Goal: Information Seeking & Learning: Learn about a topic

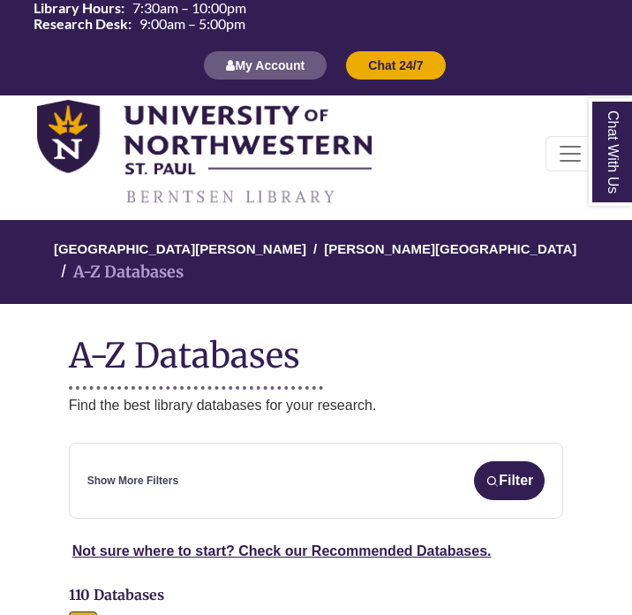
select select "Database Subject Filter"
select select "Database Types Filter"
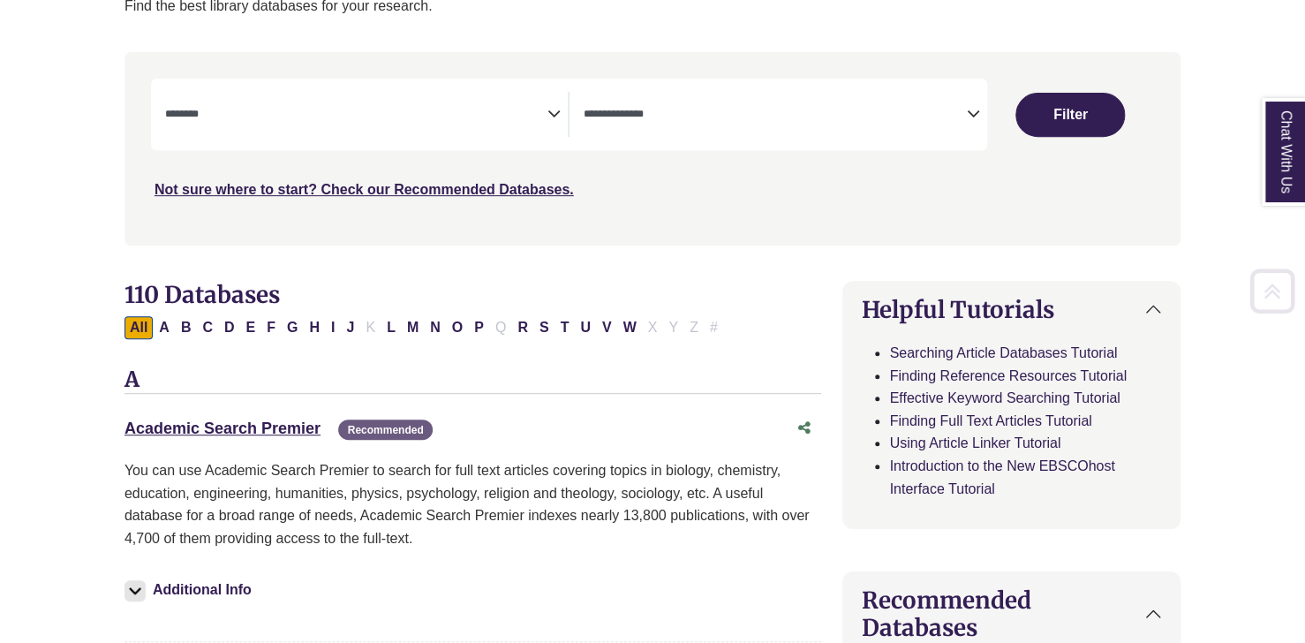
scroll to position [382, 0]
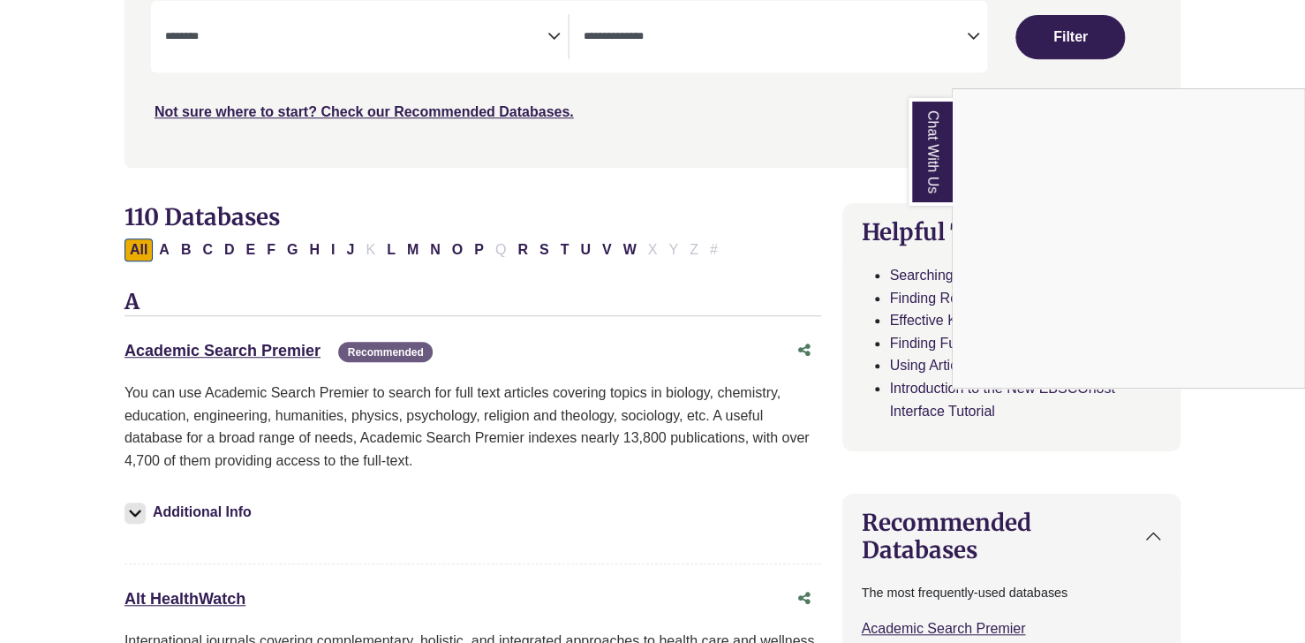
click at [251, 344] on div "Chat With Us" at bounding box center [652, 321] width 1305 height 643
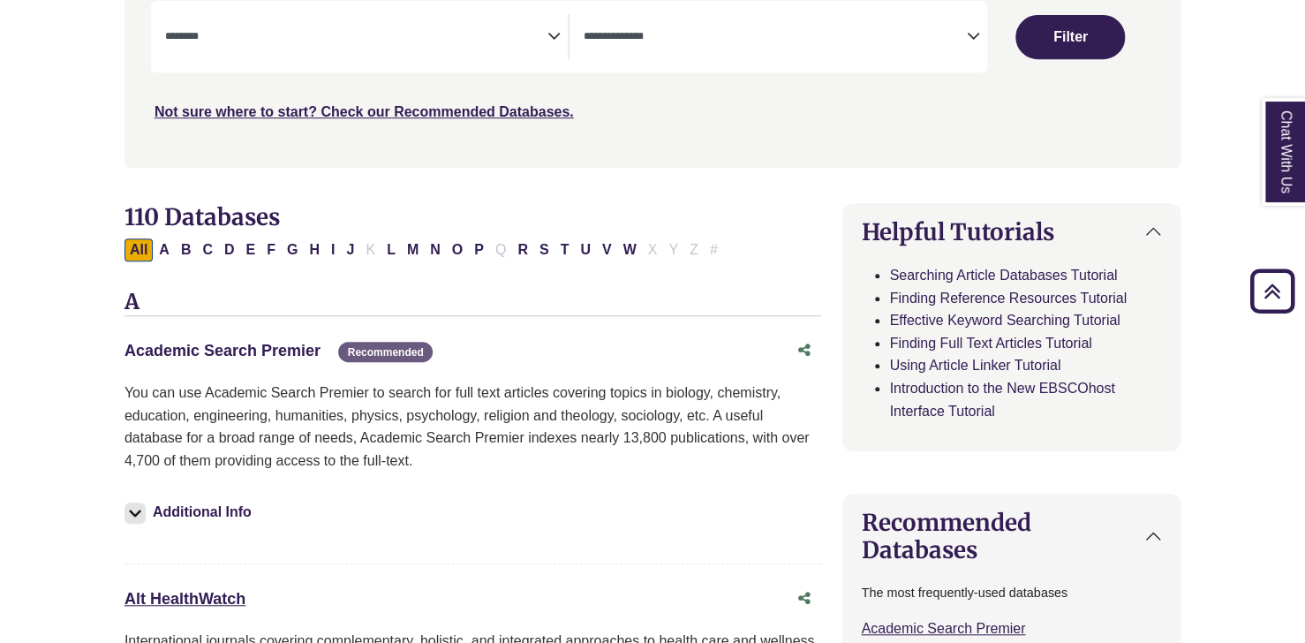
click at [230, 351] on link "Academic Search Premier This link opens in a new window" at bounding box center [223, 351] width 196 height 18
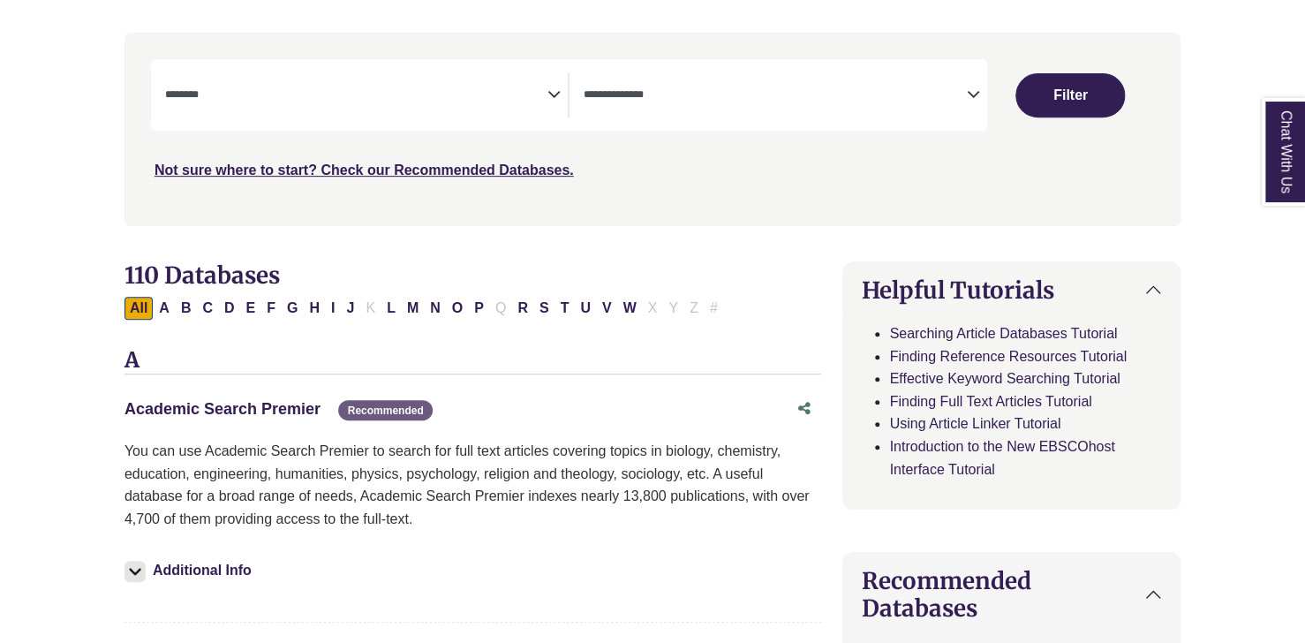
scroll to position [331, 0]
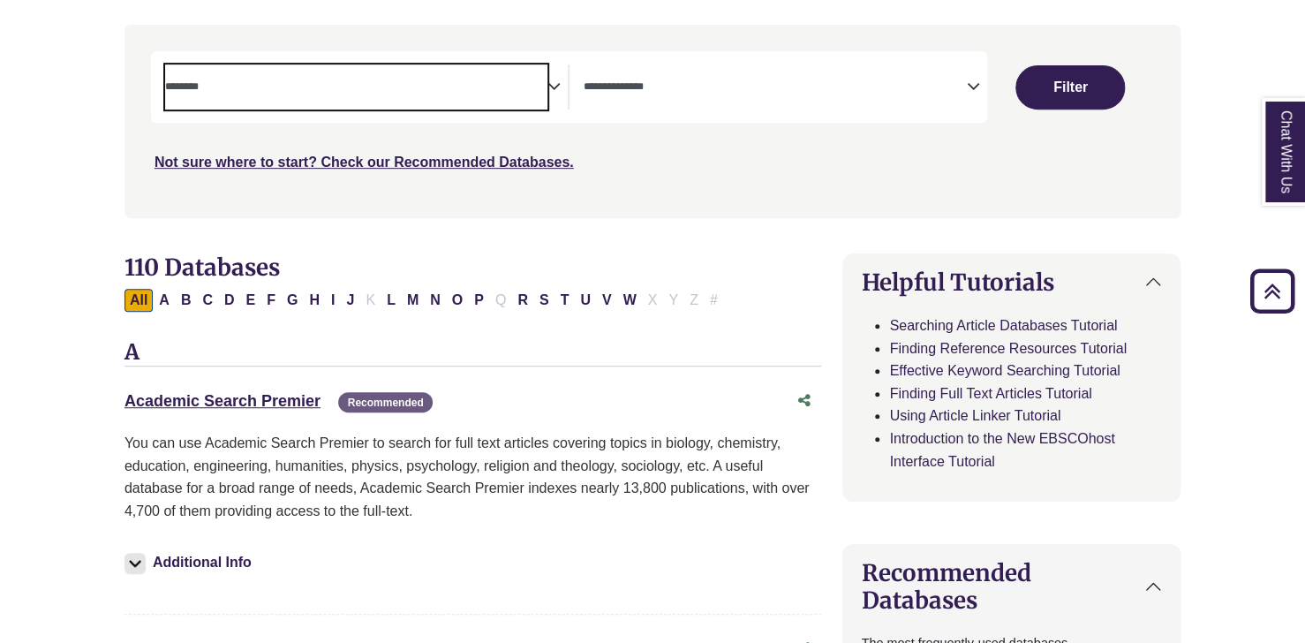
click at [288, 90] on textarea "Search" at bounding box center [356, 88] width 382 height 14
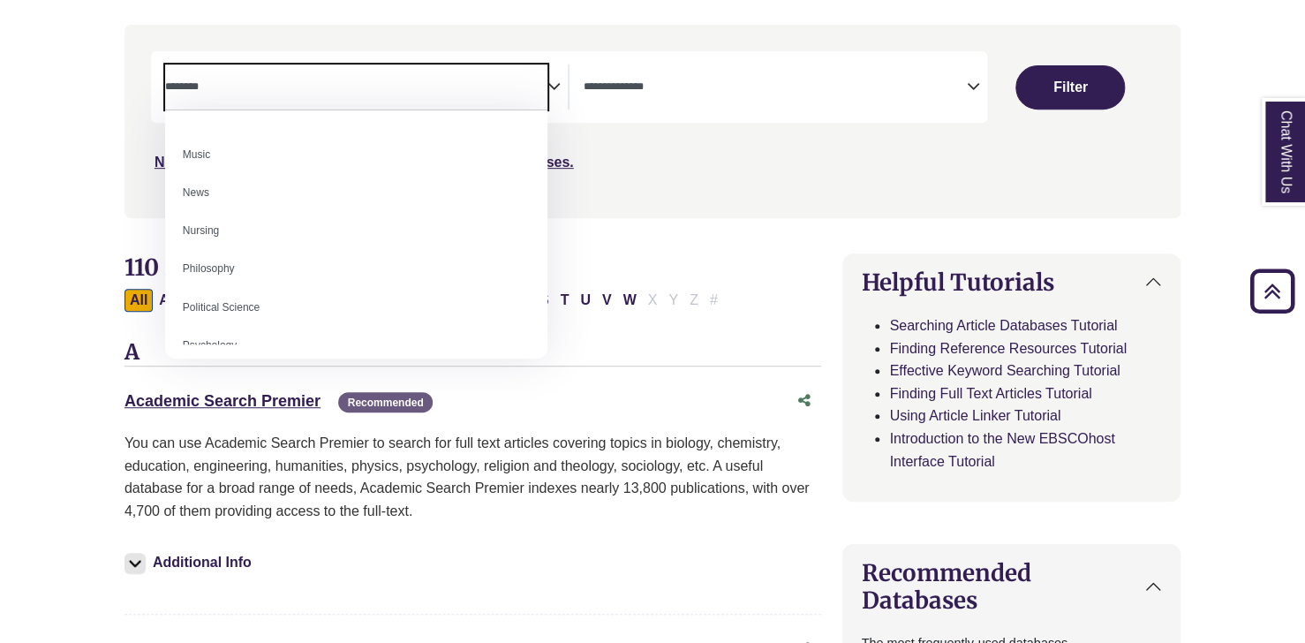
scroll to position [1572, 0]
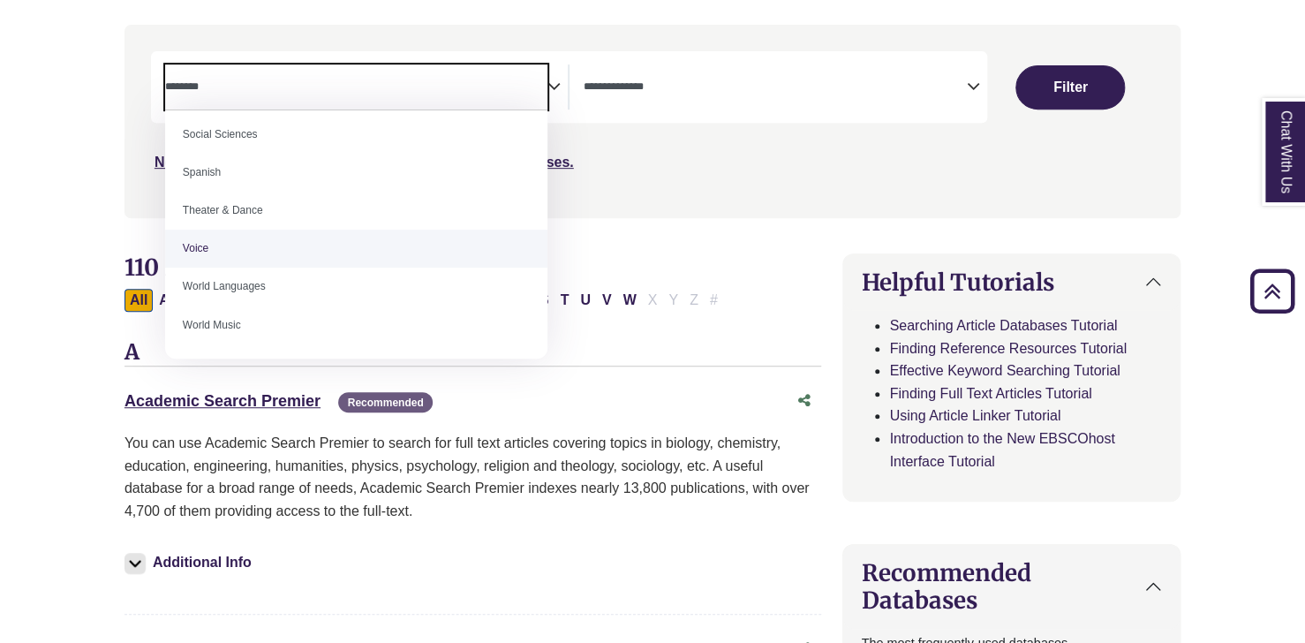
click at [631, 263] on h2 "110 Databases" at bounding box center [474, 266] width 698 height 27
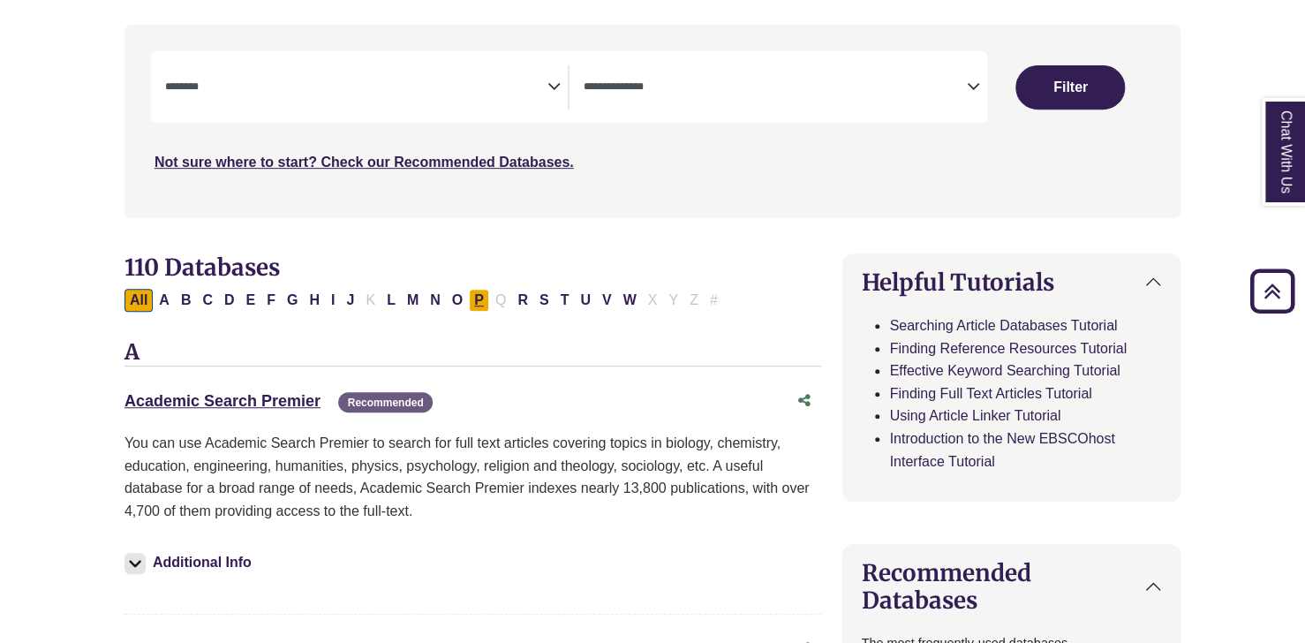
click at [472, 293] on button "P" at bounding box center [479, 300] width 20 height 23
select select "Database Subject Filter"
select select "Database Types Filter"
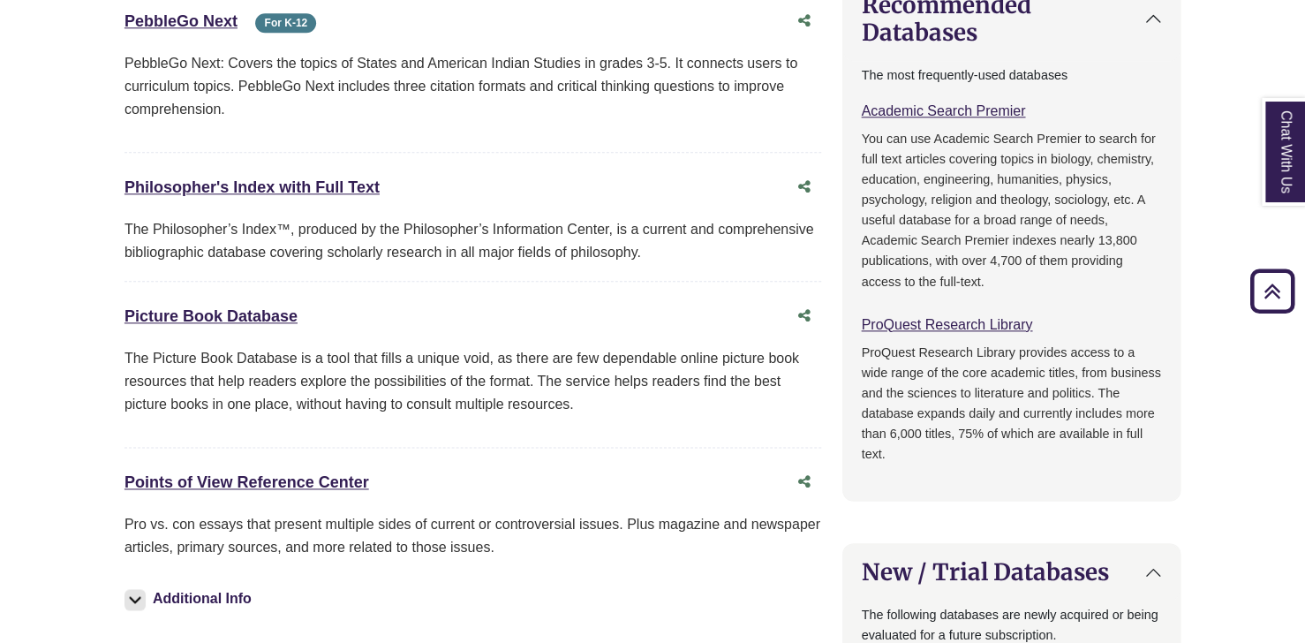
scroll to position [1137, 0]
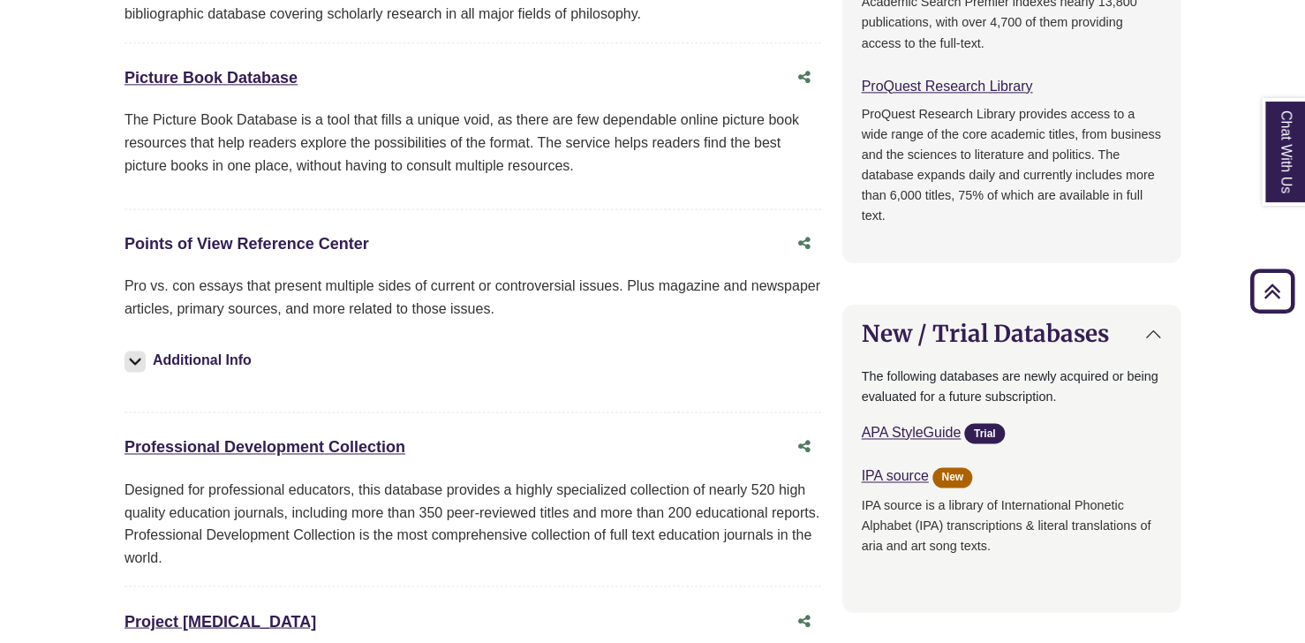
click at [311, 244] on link "Points of View Reference Center This link opens in a new window" at bounding box center [247, 244] width 245 height 18
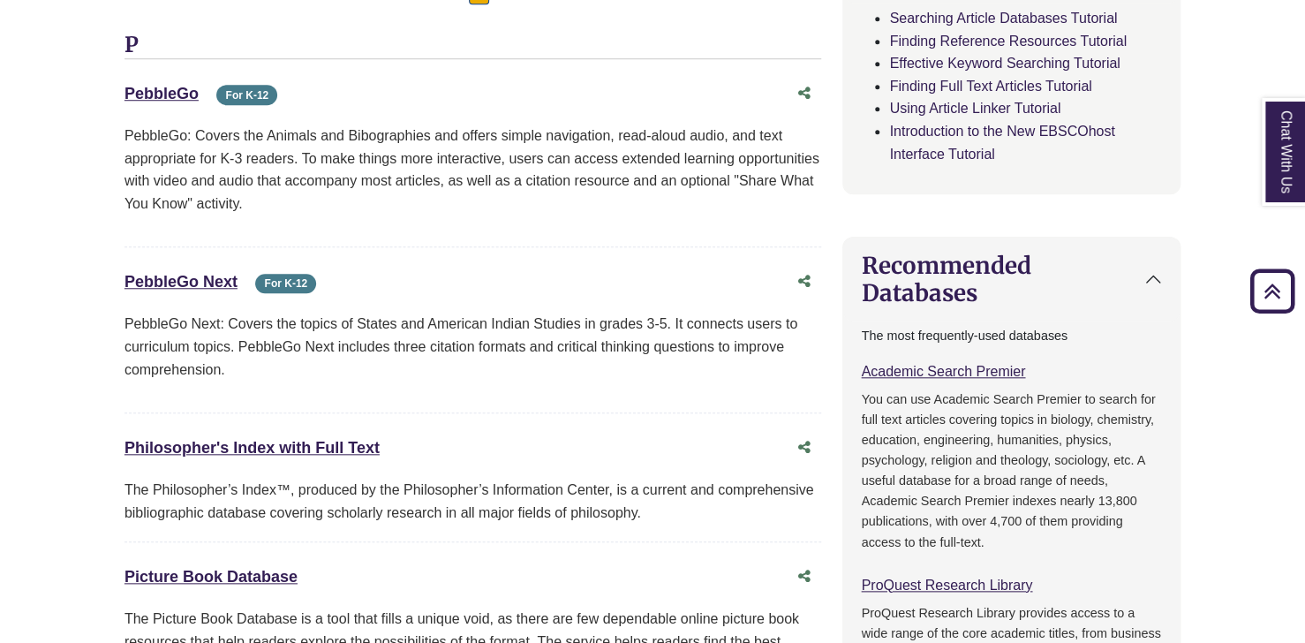
scroll to position [0, 0]
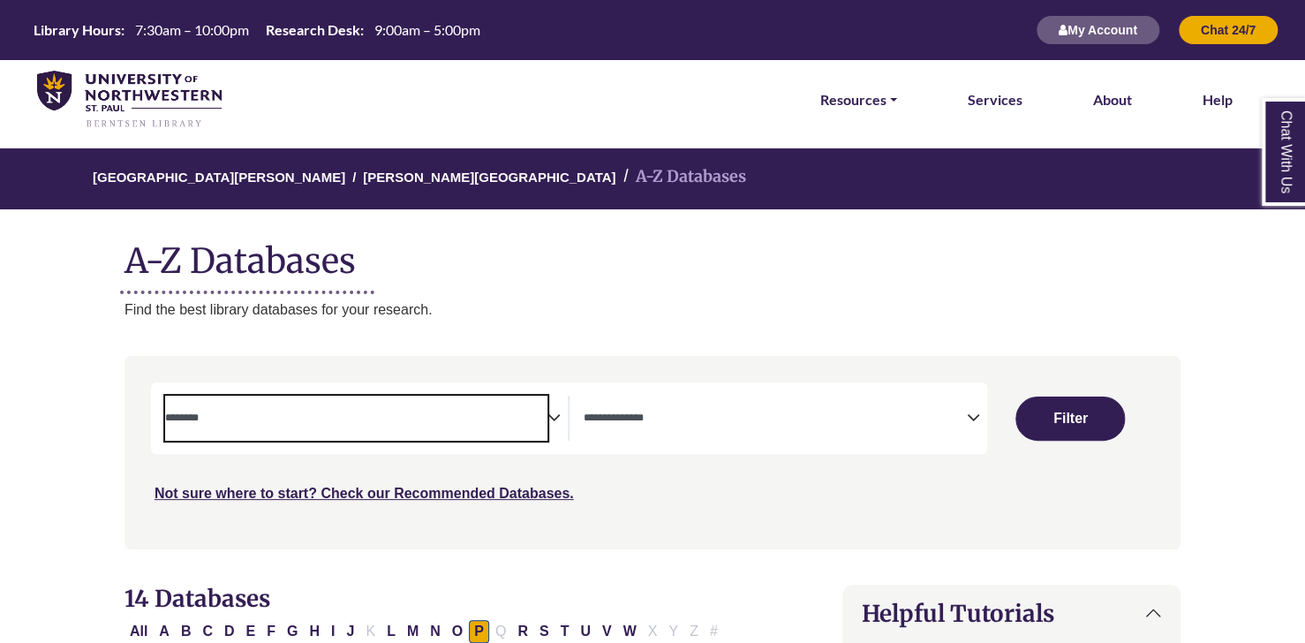
click at [330, 397] on span "Search filters" at bounding box center [356, 418] width 382 height 45
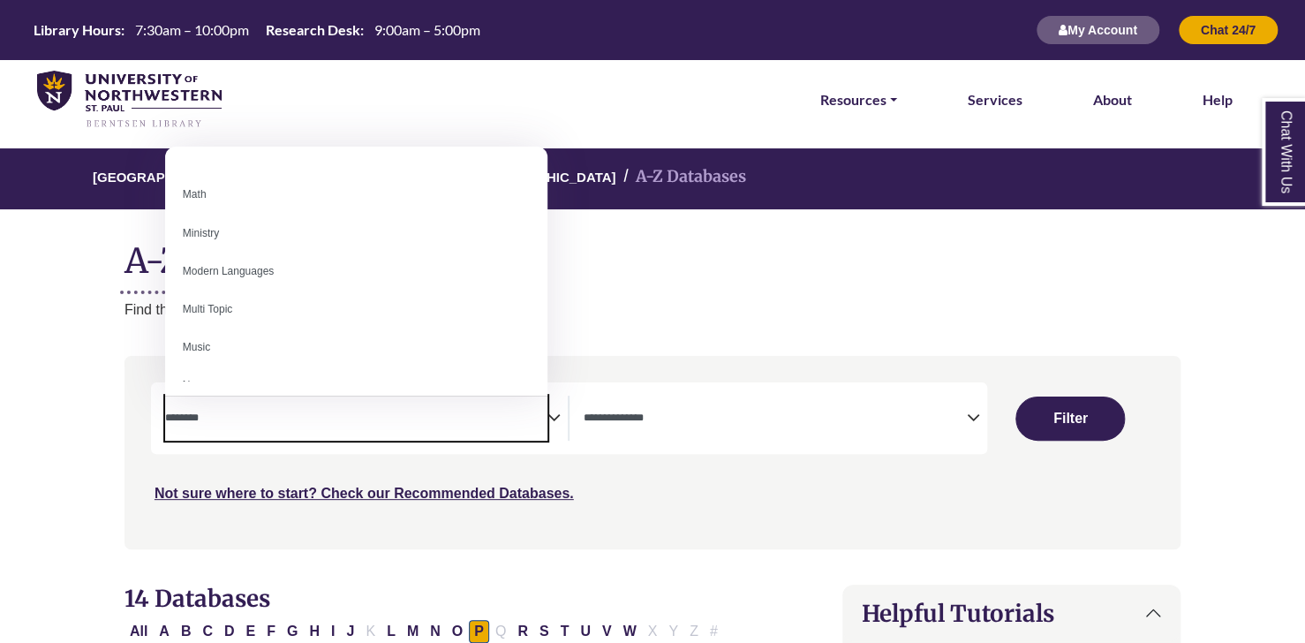
scroll to position [1572, 0]
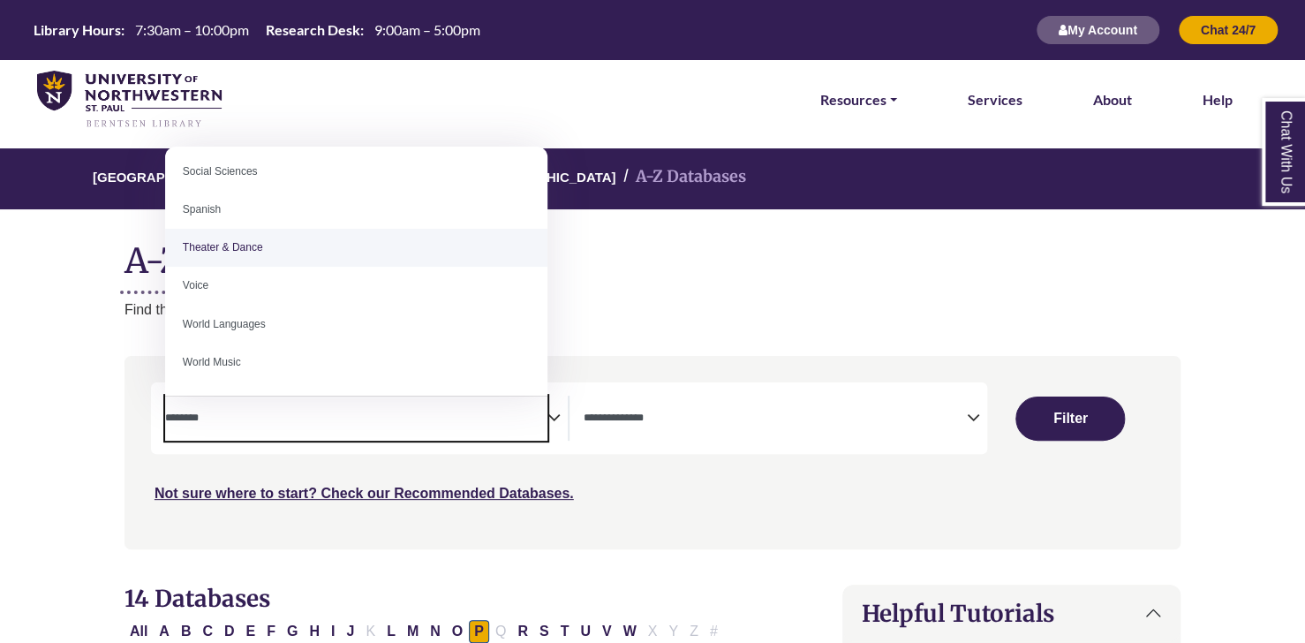
select select "******"
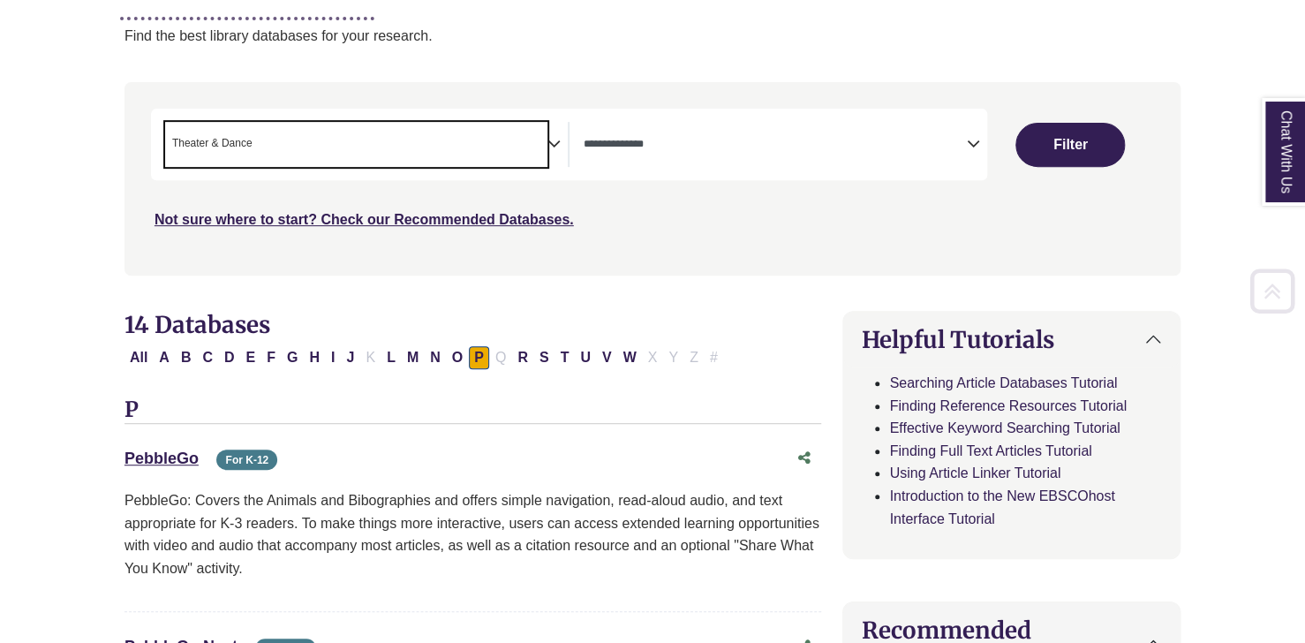
scroll to position [275, 0]
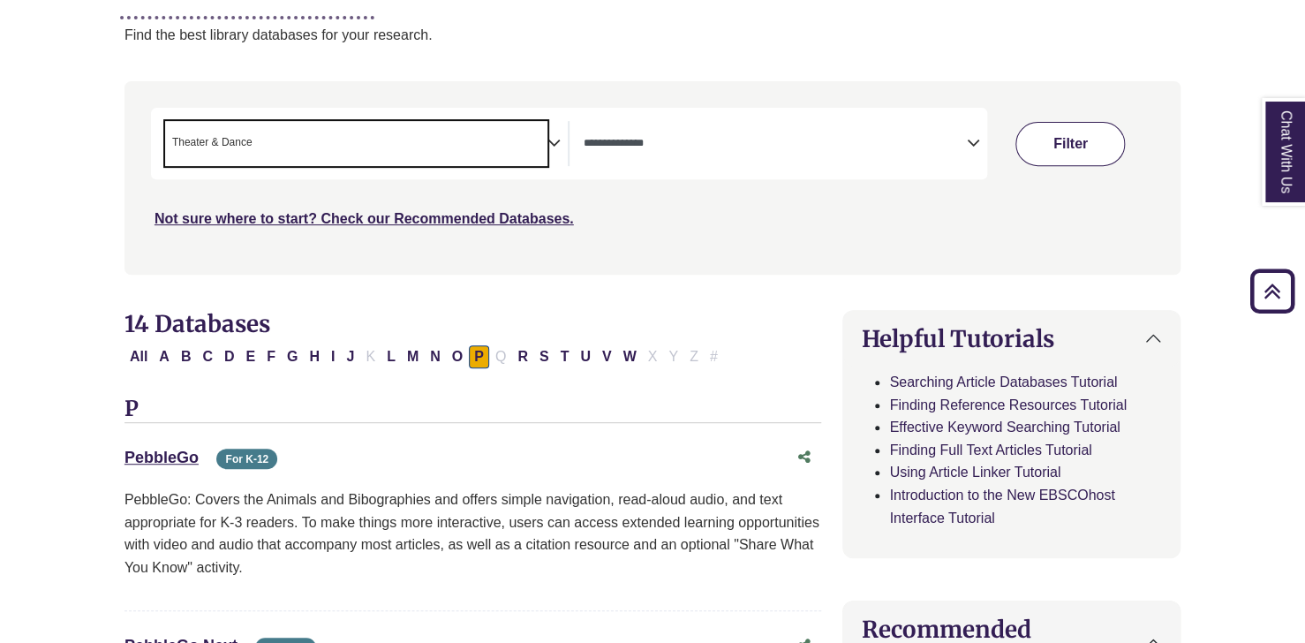
click at [631, 127] on button "Filter" at bounding box center [1071, 144] width 110 height 44
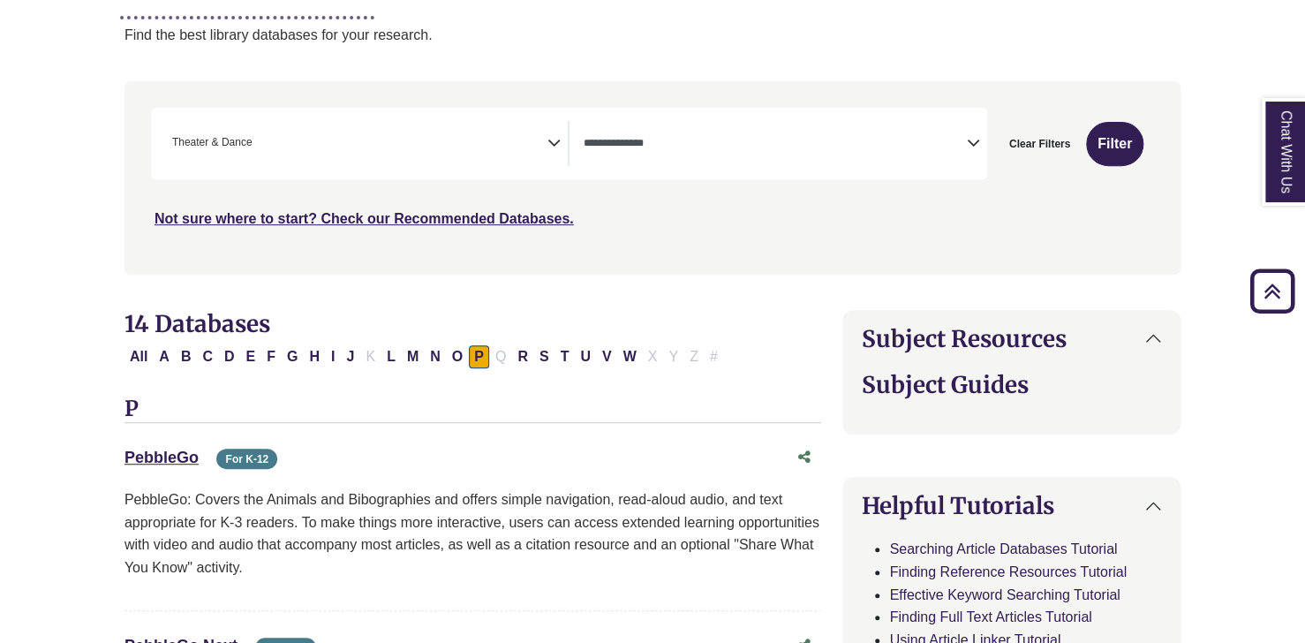
select select "Database Types Filter"
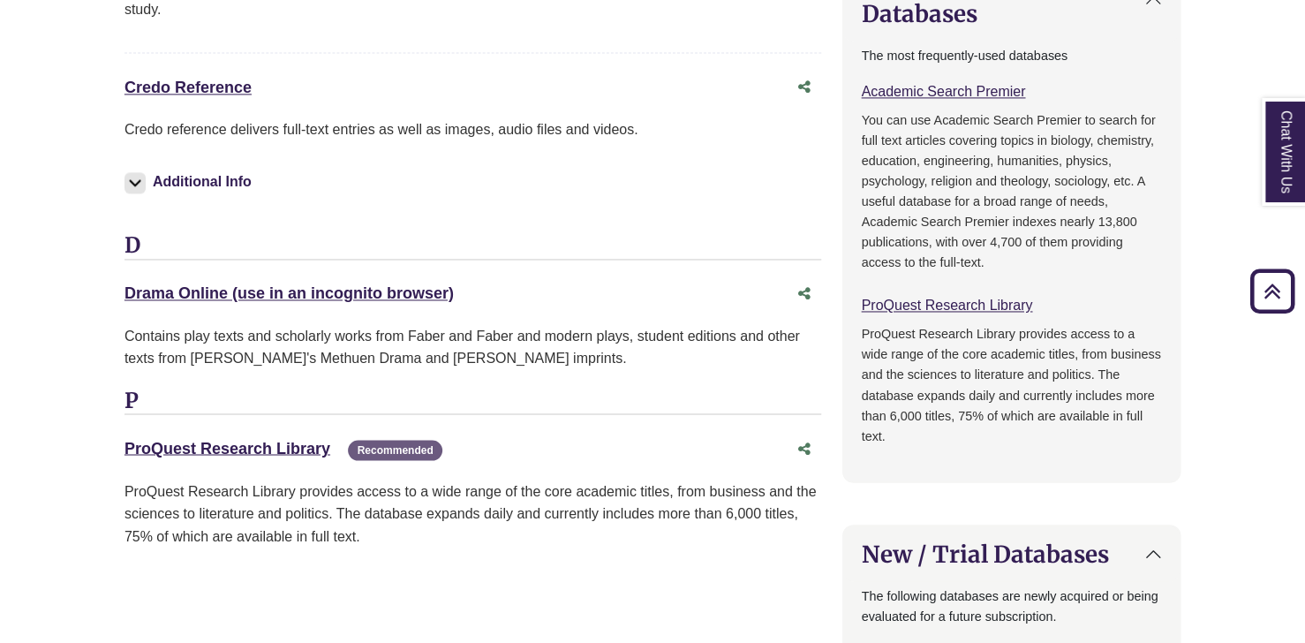
scroll to position [1268, 0]
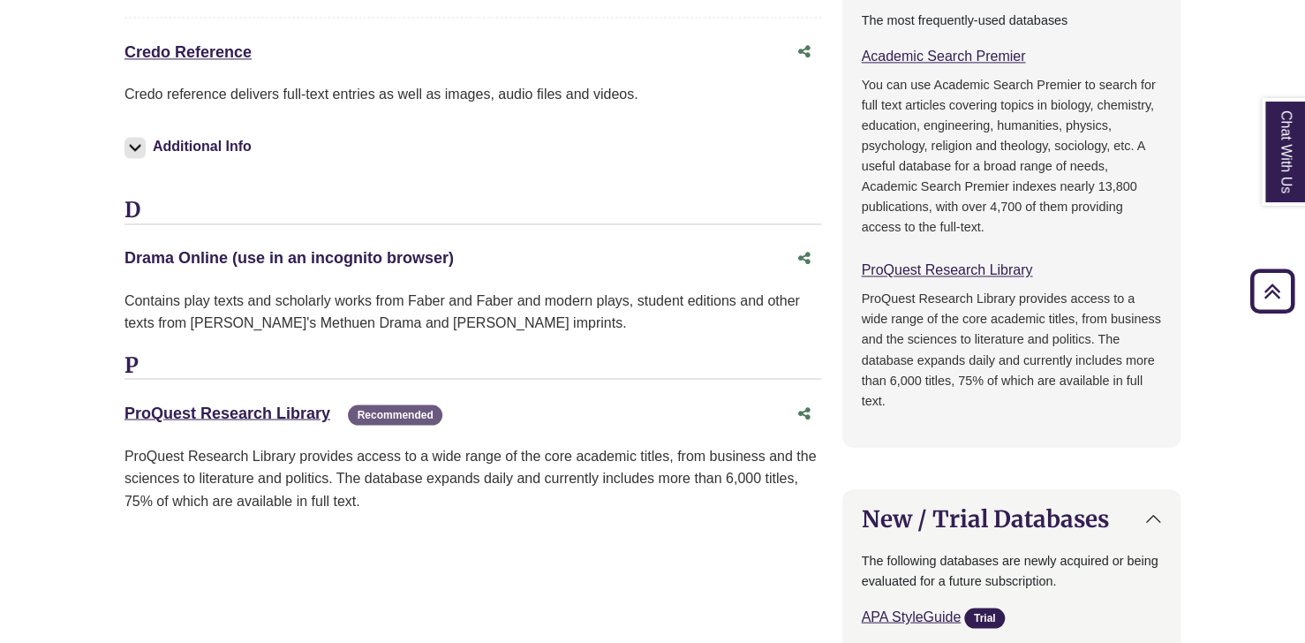
click at [188, 263] on link "Drama Online (use in an incognito browser) This link opens in a new window" at bounding box center [289, 258] width 329 height 18
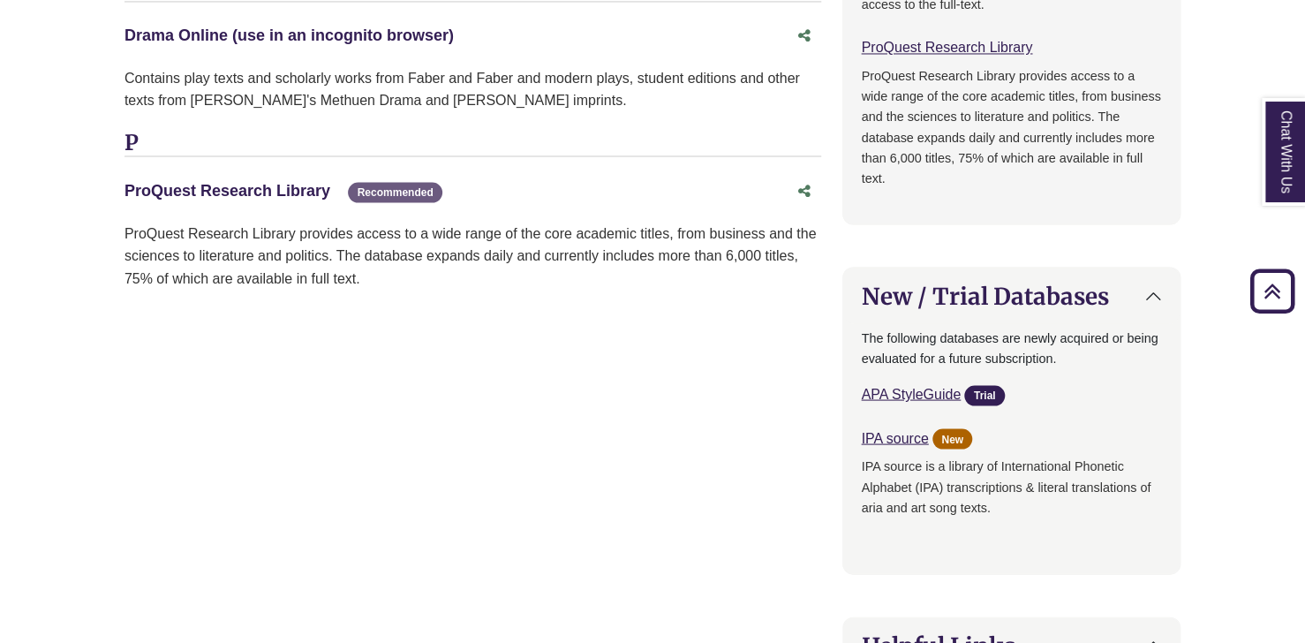
scroll to position [1493, 0]
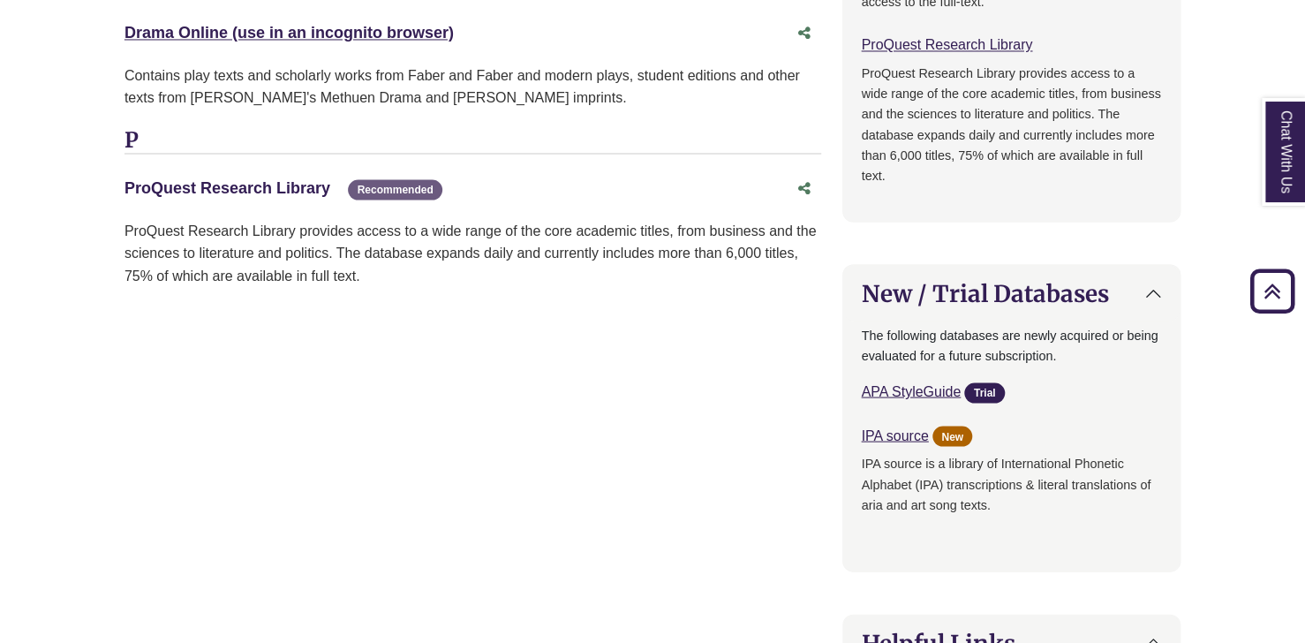
click at [258, 185] on link "ProQuest Research Library This link opens in a new window" at bounding box center [228, 187] width 206 height 18
